Goal: Information Seeking & Learning: Learn about a topic

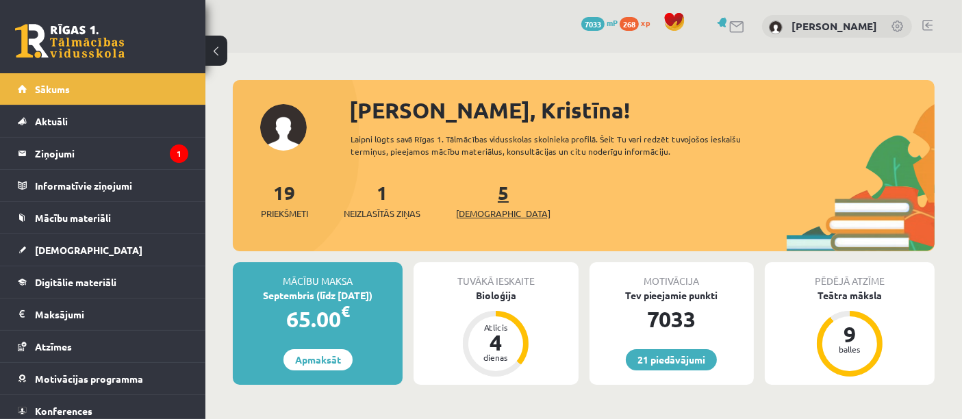
click at [473, 210] on span "[DEMOGRAPHIC_DATA]" at bounding box center [503, 214] width 95 height 14
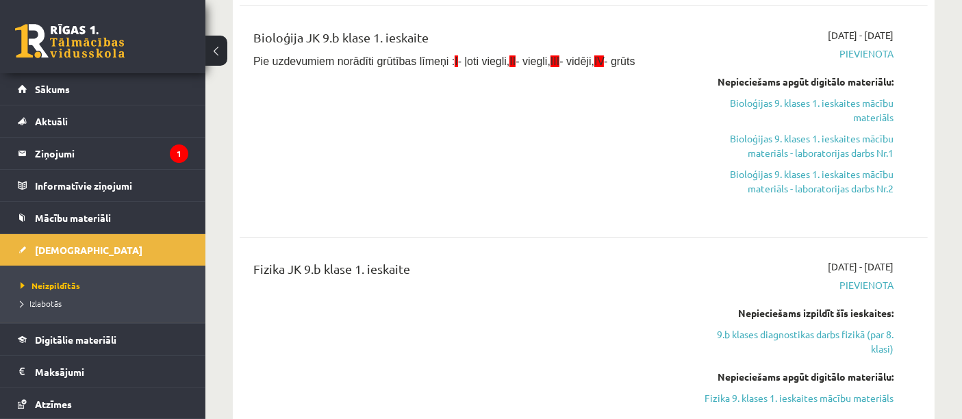
scroll to position [399, 0]
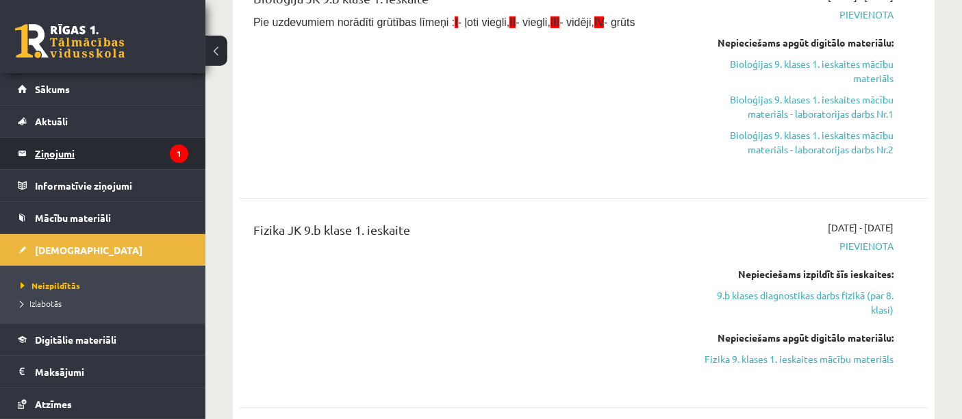
click at [107, 154] on legend "Ziņojumi 1" at bounding box center [111, 154] width 153 height 32
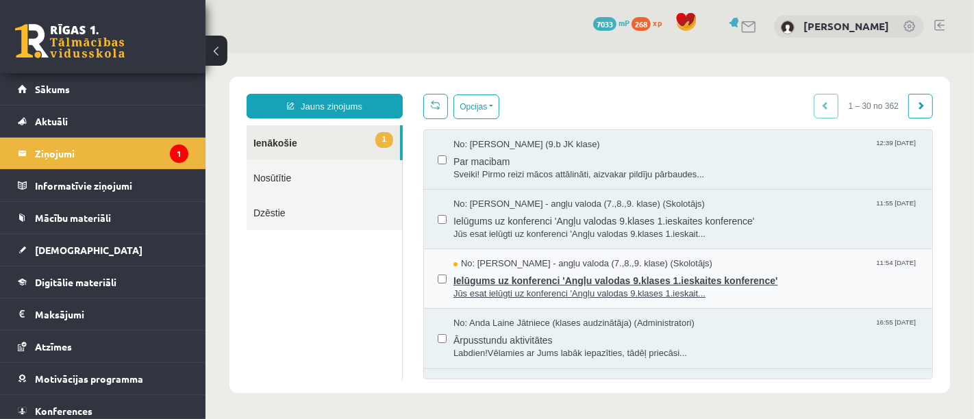
click at [522, 282] on span "Ielūgums uz konferenci 'Angļu valodas 9.klases 1.ieskaites konference'" at bounding box center [685, 278] width 465 height 17
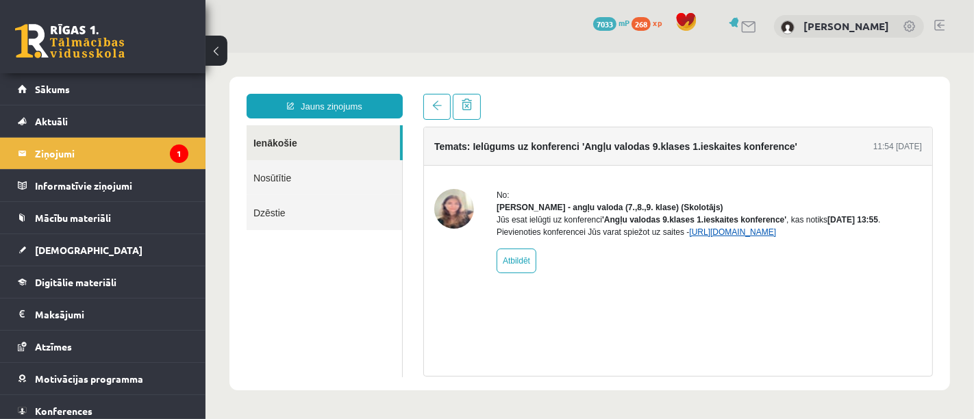
click at [724, 236] on link "[URL][DOMAIN_NAME]" at bounding box center [731, 232] width 87 height 10
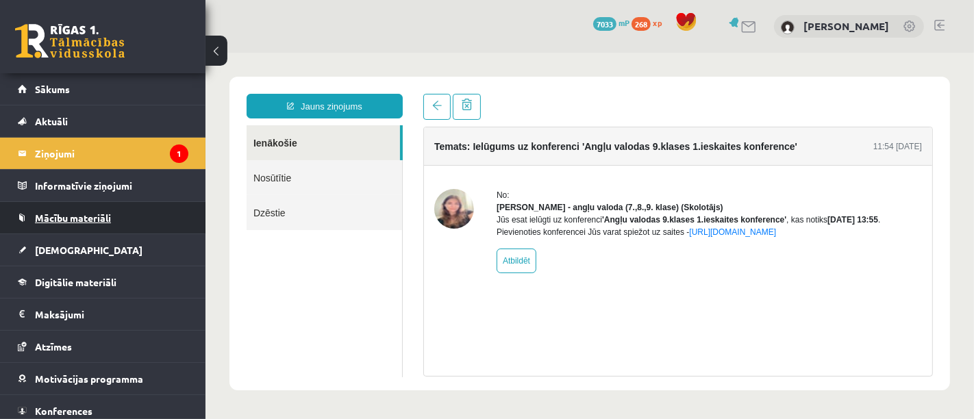
click at [121, 225] on link "Mācību materiāli" at bounding box center [103, 218] width 171 height 32
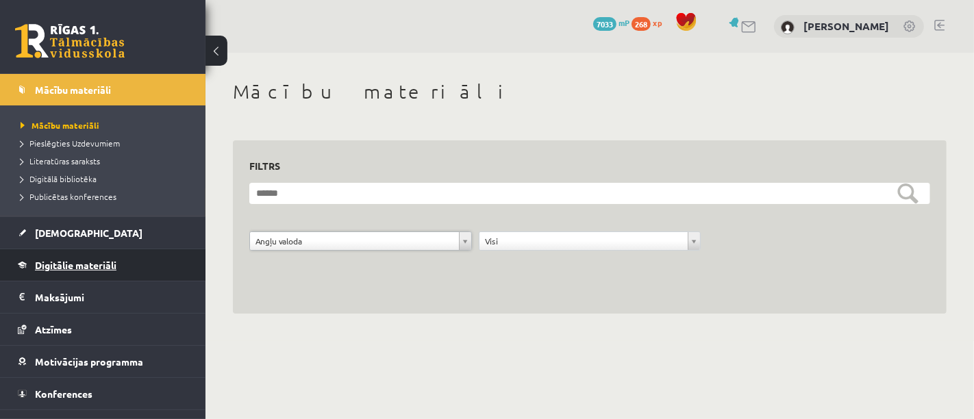
click at [135, 264] on link "Digitālie materiāli" at bounding box center [103, 265] width 171 height 32
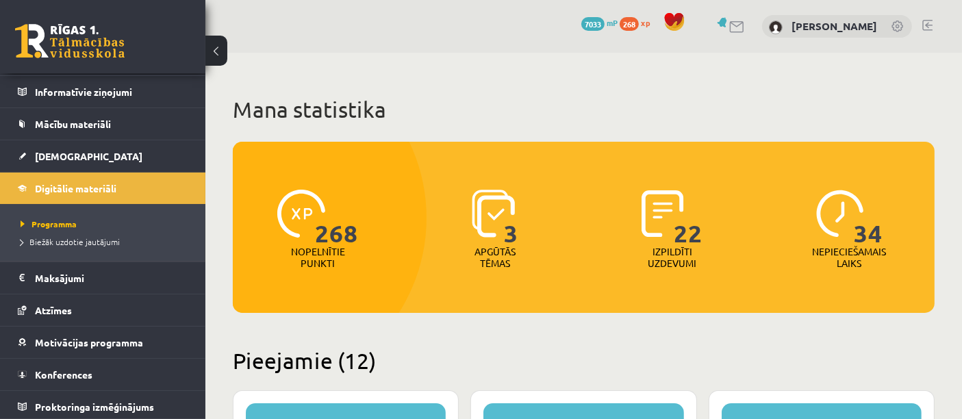
click at [113, 370] on link "Konferences" at bounding box center [103, 375] width 171 height 32
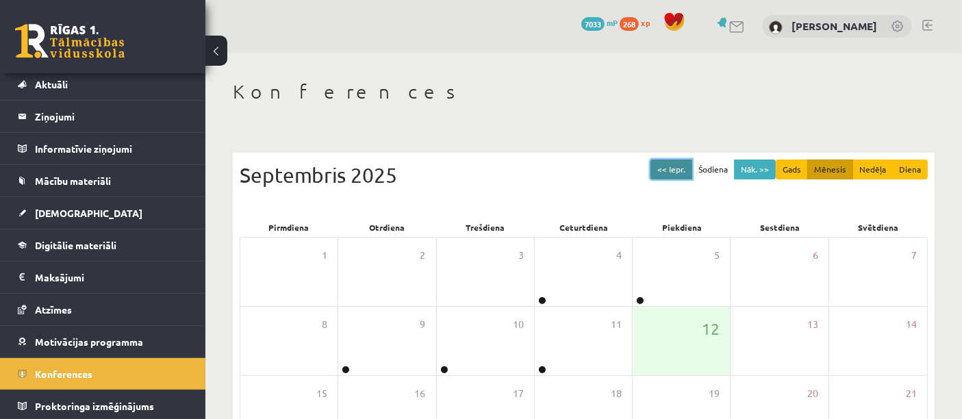
click at [684, 166] on button "<< Iepr." at bounding box center [672, 170] width 42 height 20
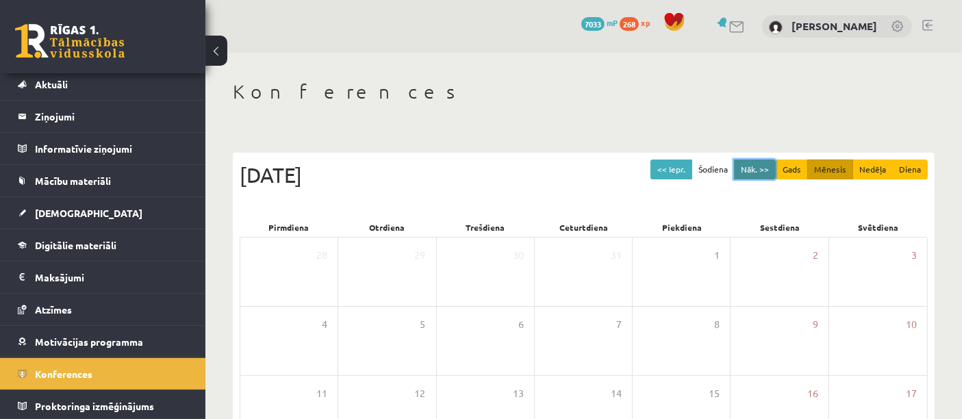
click at [741, 171] on button "Nāk. >>" at bounding box center [755, 170] width 42 height 20
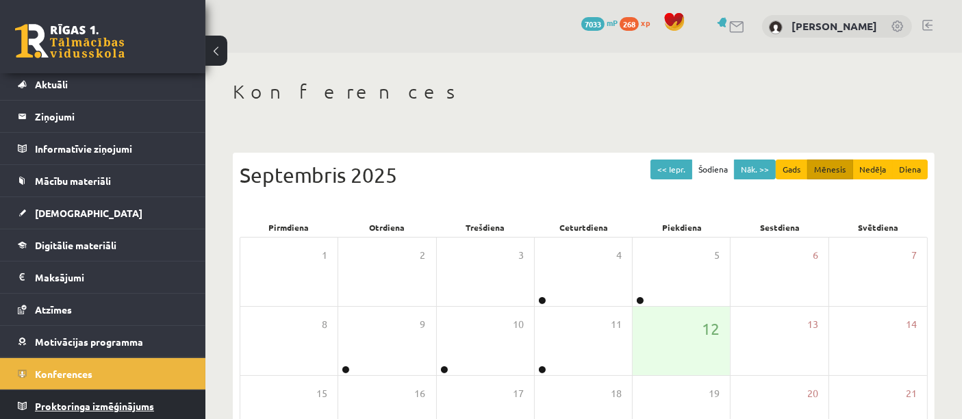
click at [148, 404] on span "Proktoringa izmēģinājums" at bounding box center [94, 406] width 119 height 12
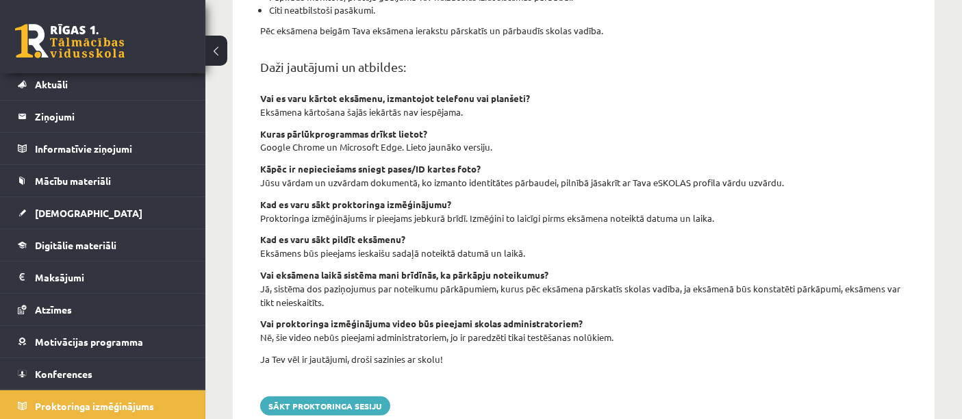
scroll to position [566, 0]
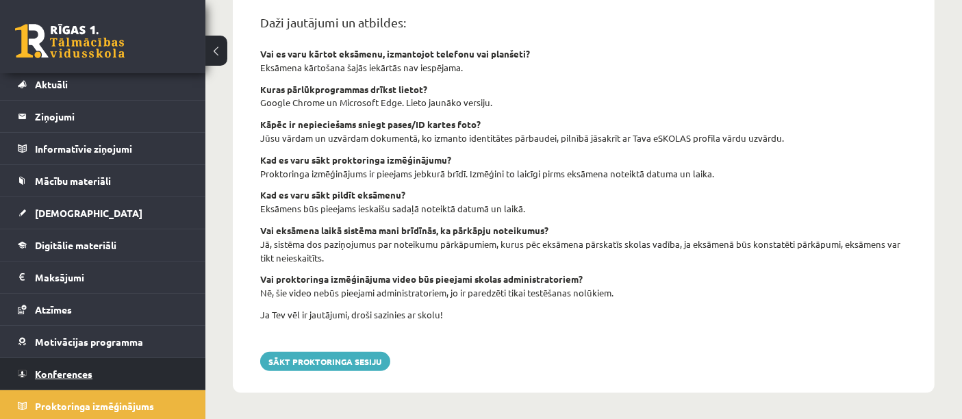
click at [66, 371] on span "Konferences" at bounding box center [64, 374] width 58 height 12
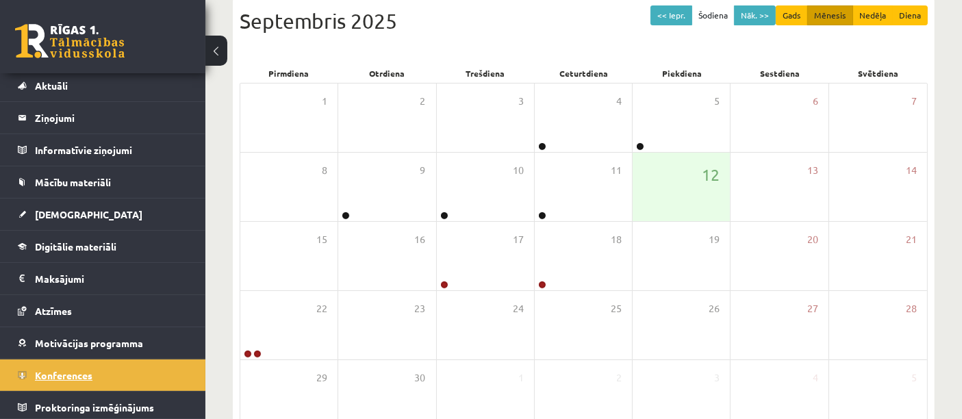
scroll to position [233, 0]
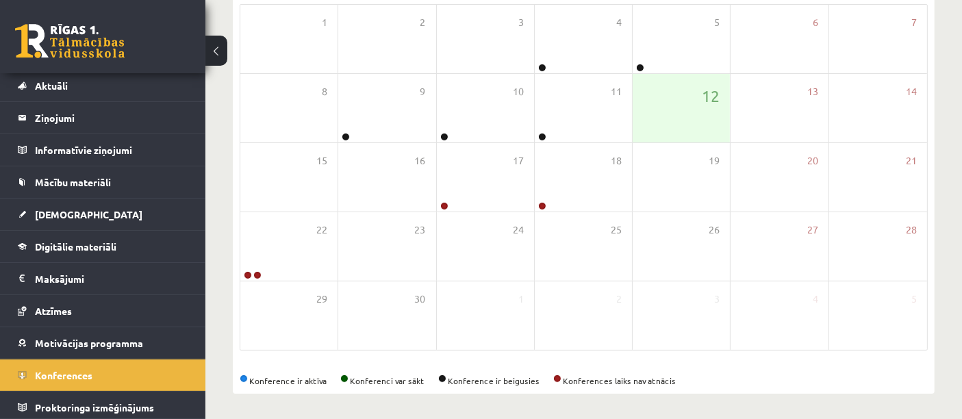
click at [445, 386] on div "<< Iepr. Šodiena Nāk. >> Gads Mēnesis Nedēļa Diena [DATE] Pirmdiena Otrdiena Tr…" at bounding box center [584, 157] width 702 height 474
click at [468, 395] on div "Konferences << Iepr. Šodiena Nāk. >> Gads Mēnesis Nedēļa Diena [DATE] Pirmdiena…" at bounding box center [583, 120] width 757 height 601
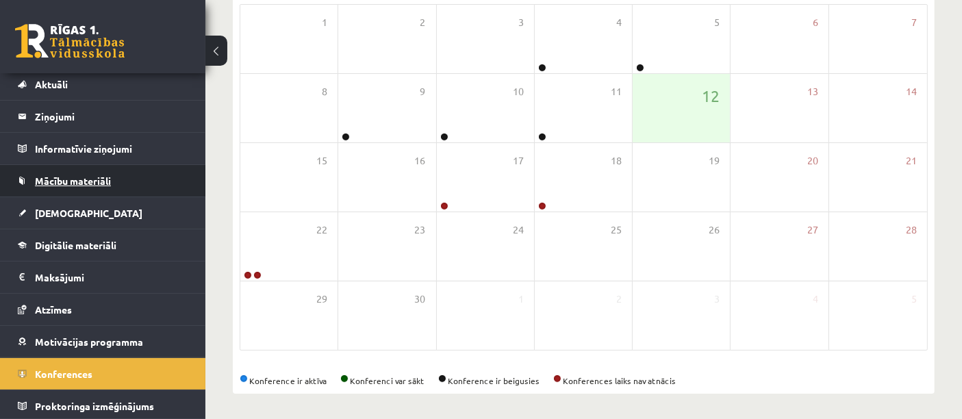
click at [129, 189] on link "Mācību materiāli" at bounding box center [103, 181] width 171 height 32
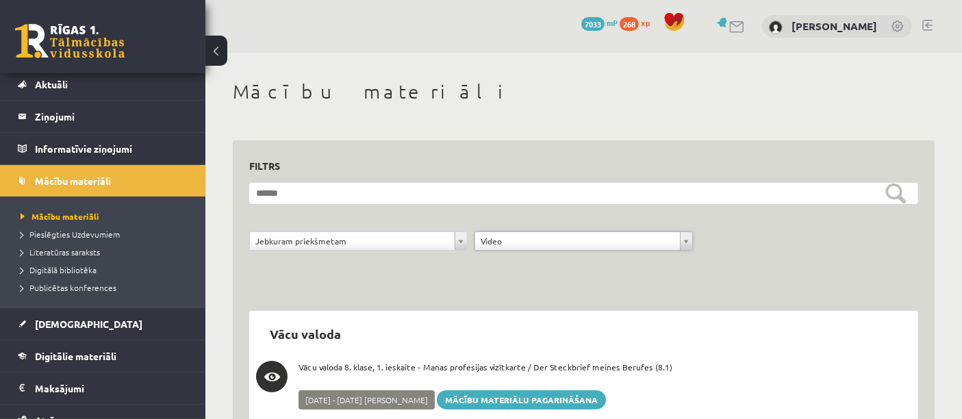
scroll to position [45, 0]
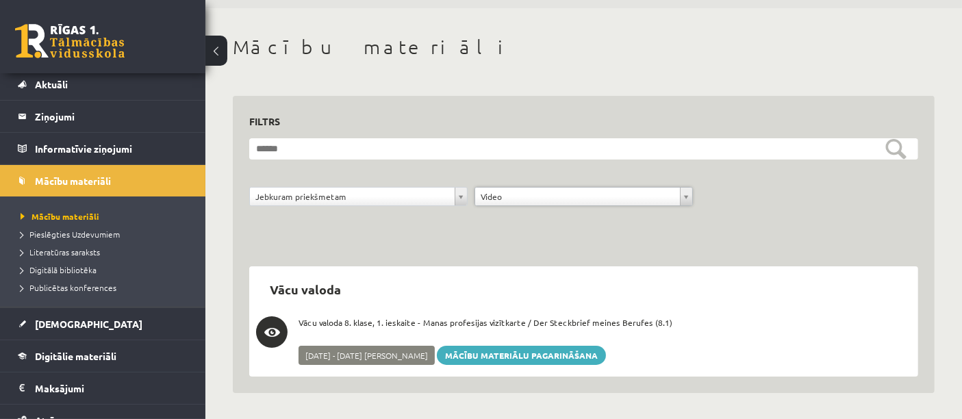
click at [635, 180] on form "**********" at bounding box center [583, 179] width 669 height 83
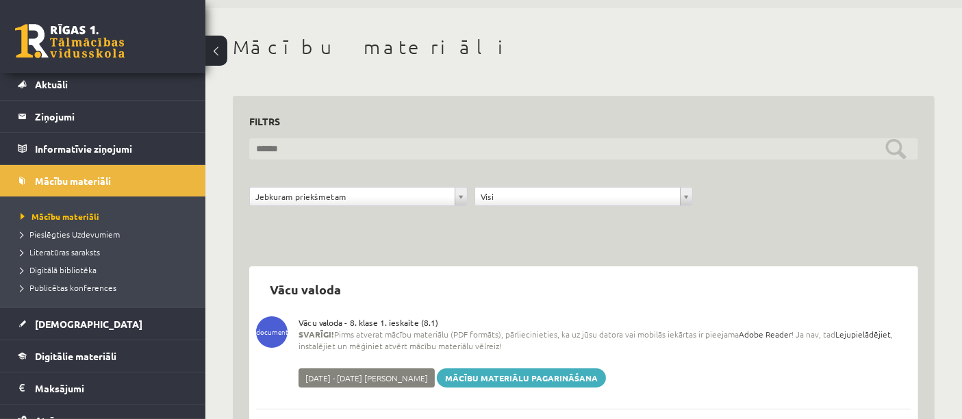
click at [690, 146] on input "text" at bounding box center [583, 148] width 669 height 21
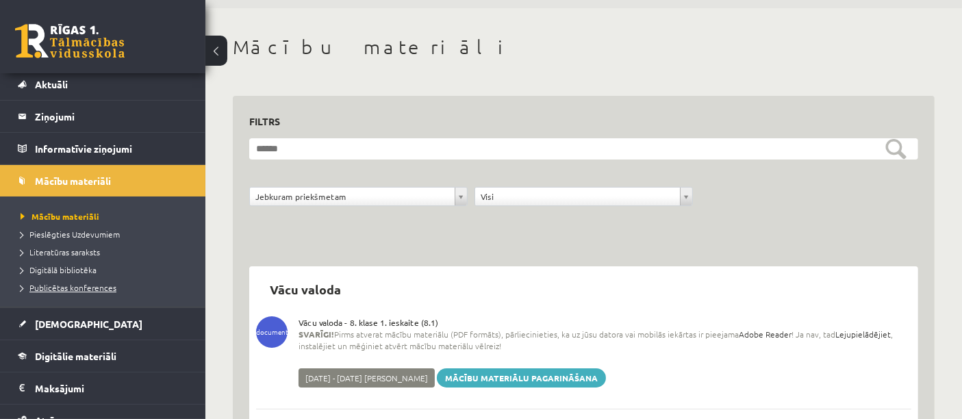
click at [87, 287] on span "Publicētas konferences" at bounding box center [69, 287] width 96 height 11
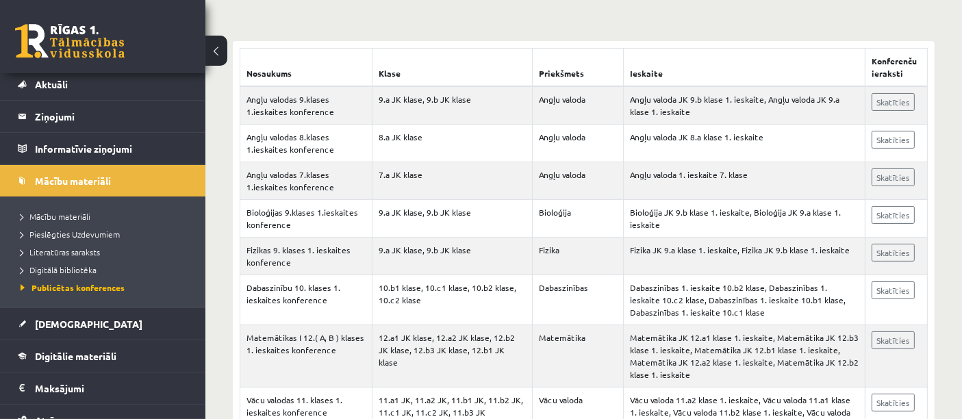
scroll to position [258, 0]
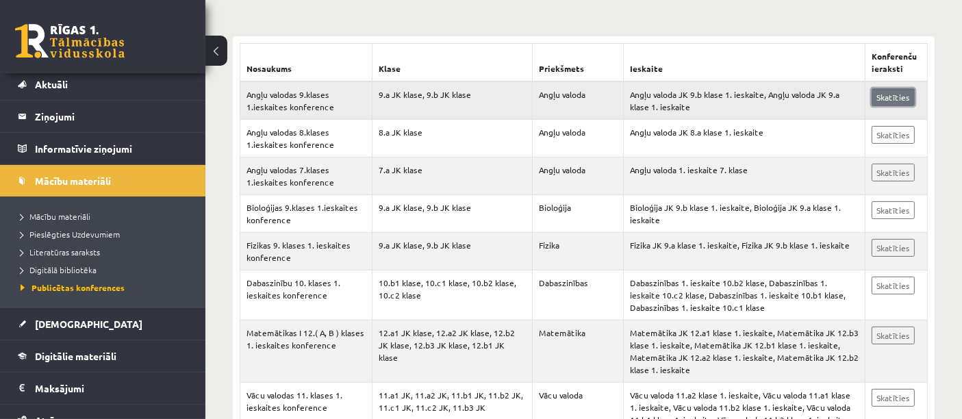
click at [898, 99] on link "Skatīties" at bounding box center [893, 97] width 43 height 18
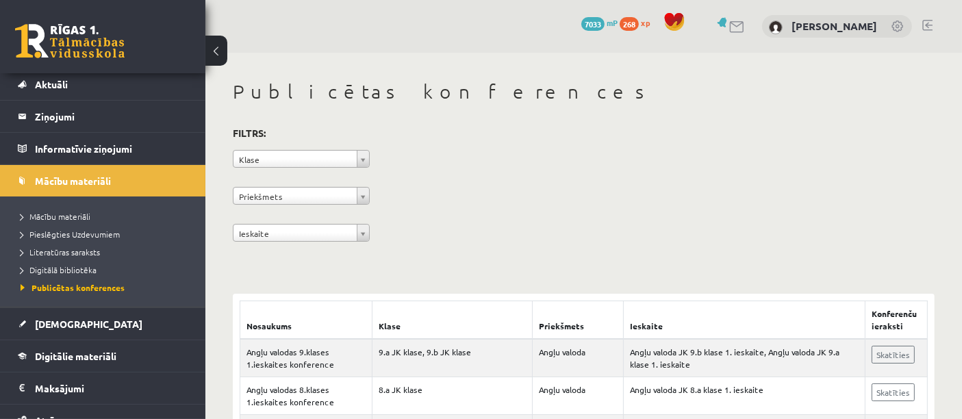
scroll to position [0, 0]
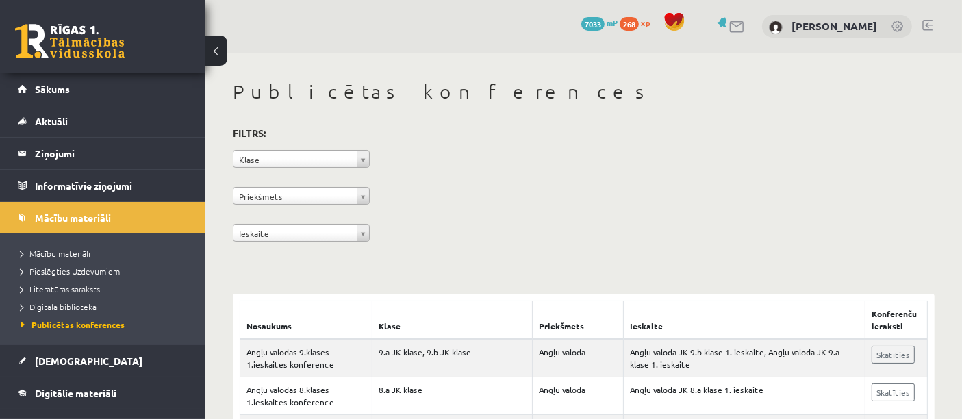
drag, startPoint x: 192, startPoint y: 159, endPoint x: 196, endPoint y: 64, distance: 95.3
click at [196, 64] on div "0 Dāvanas 7033 mP 268 xp [PERSON_NAME] Sākums Aktuāli Kā mācīties eSKOLĀ Kontak…" at bounding box center [102, 209] width 205 height 419
click at [155, 87] on link "Sākums" at bounding box center [103, 89] width 171 height 32
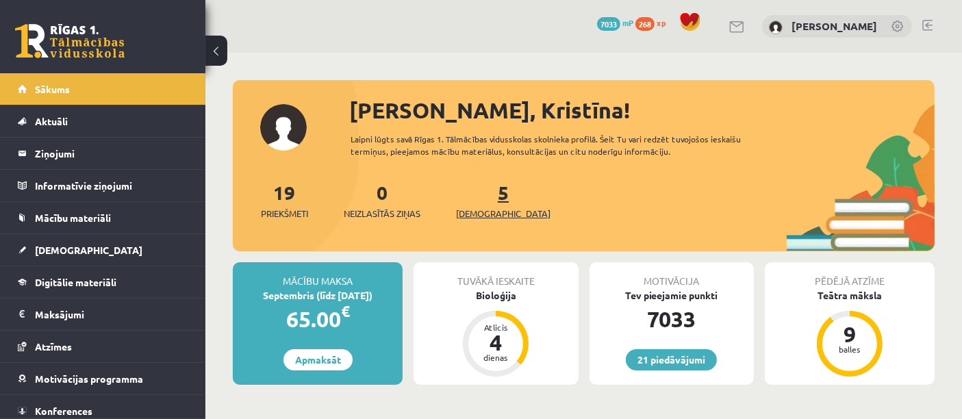
click at [484, 213] on span "[DEMOGRAPHIC_DATA]" at bounding box center [503, 214] width 95 height 14
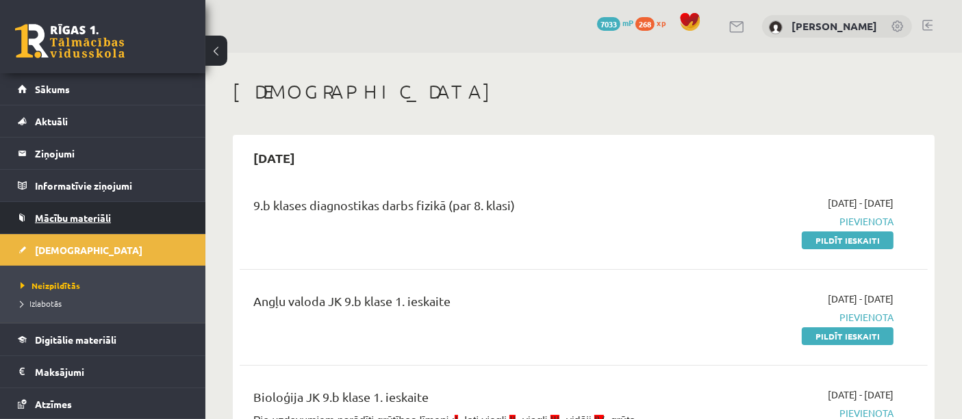
click at [88, 216] on span "Mācību materiāli" at bounding box center [73, 218] width 76 height 12
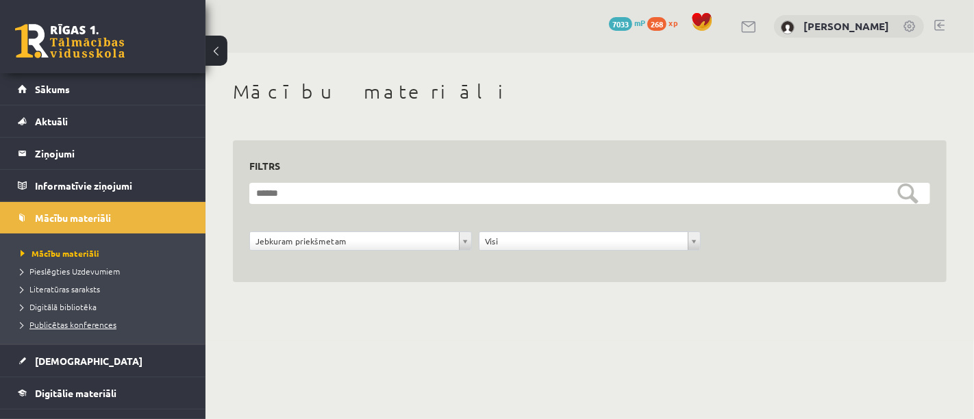
click at [66, 319] on span "Publicētas konferences" at bounding box center [69, 324] width 96 height 11
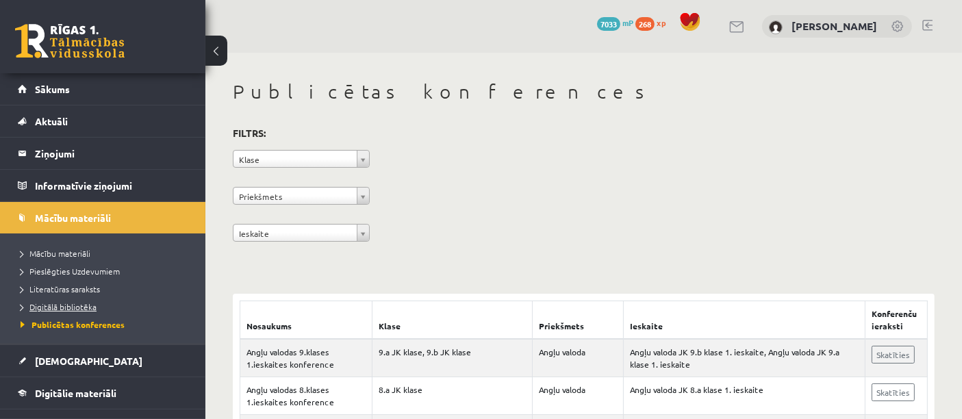
click at [79, 302] on span "Digitālā bibliotēka" at bounding box center [59, 306] width 76 height 11
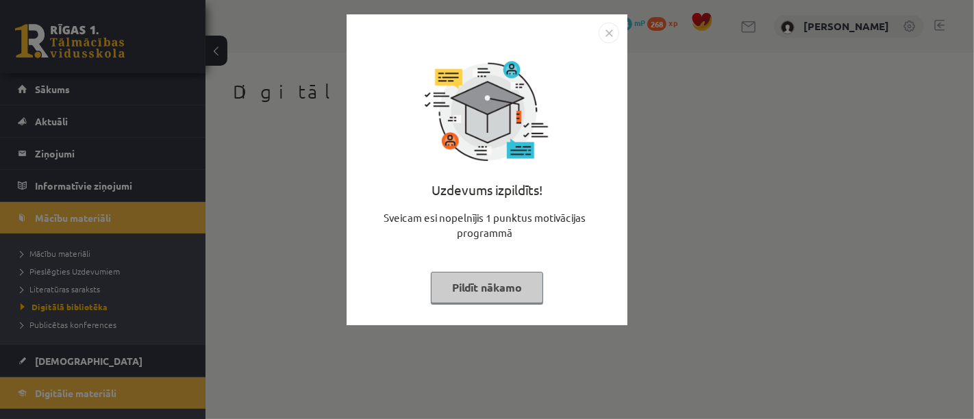
click at [501, 272] on button "Pildīt nākamo" at bounding box center [487, 288] width 112 height 32
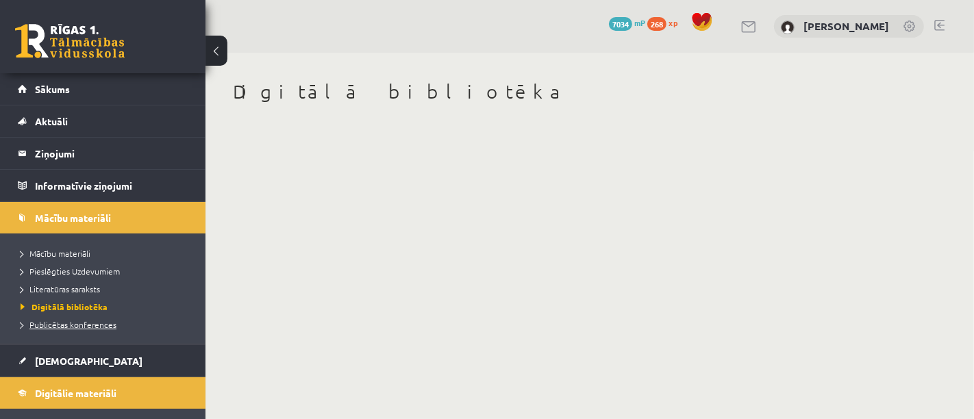
click at [93, 322] on span "Publicētas konferences" at bounding box center [69, 324] width 96 height 11
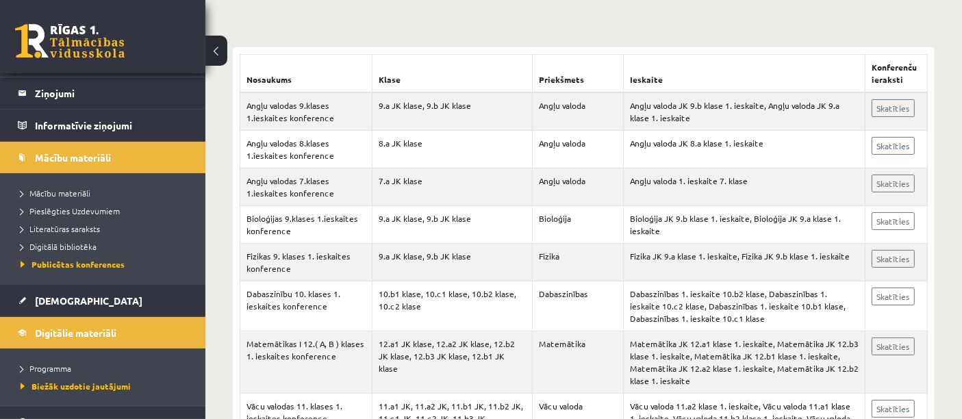
scroll to position [242, 0]
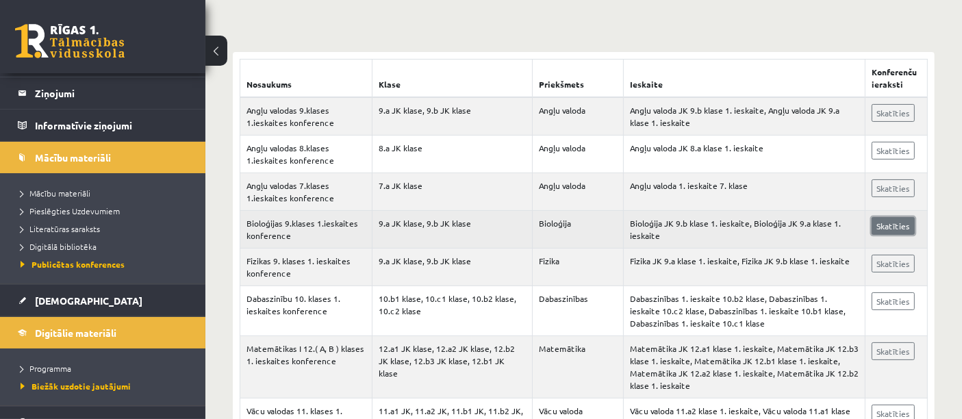
click at [890, 227] on link "Skatīties" at bounding box center [893, 226] width 43 height 18
click at [903, 219] on link "Skatīties" at bounding box center [893, 226] width 43 height 18
